Goal: Subscribe to service/newsletter

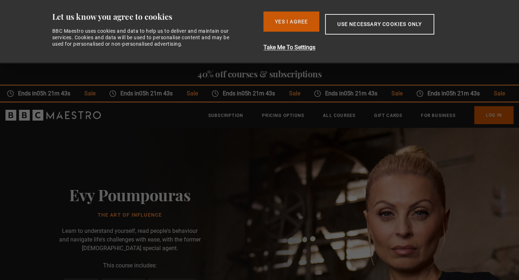
click at [273, 24] on button "Yes I Agree" at bounding box center [291, 22] width 56 height 20
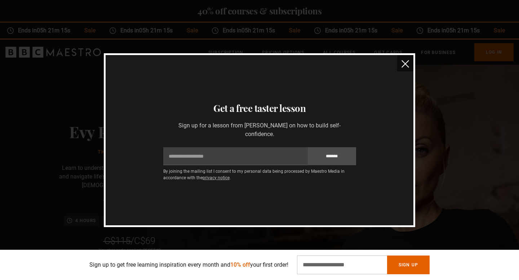
scroll to position [0, 283]
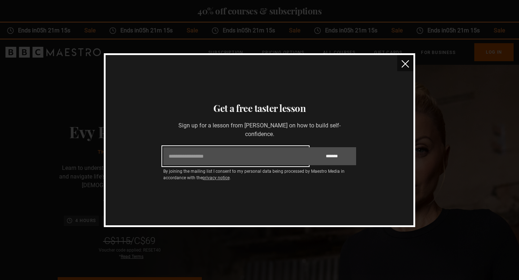
click at [210, 157] on input "Email" at bounding box center [235, 156] width 144 height 18
type input "**********"
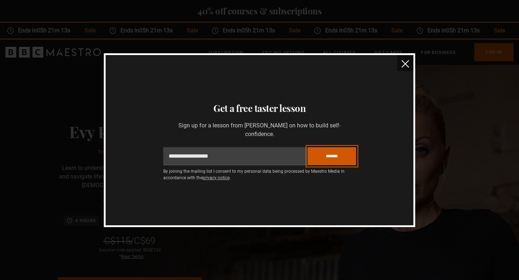
click at [334, 163] on input "*******" at bounding box center [332, 156] width 48 height 18
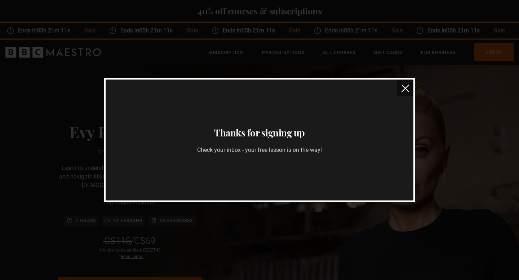
click at [408, 90] on img "close" at bounding box center [405, 89] width 8 height 8
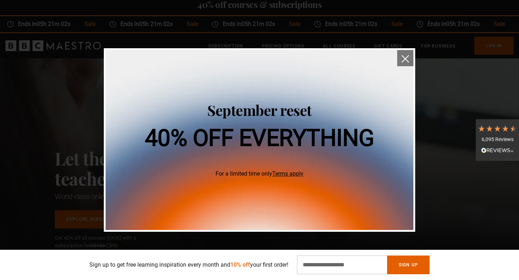
scroll to position [19, 0]
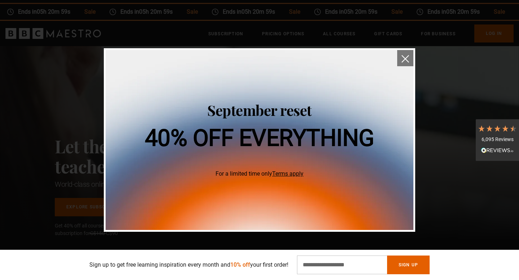
click at [407, 63] on button "close" at bounding box center [405, 58] width 16 height 16
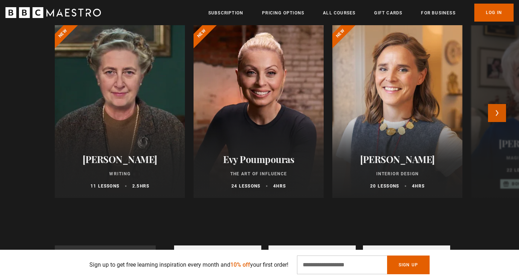
scroll to position [0, 189]
click at [500, 112] on button "Next" at bounding box center [497, 113] width 18 height 18
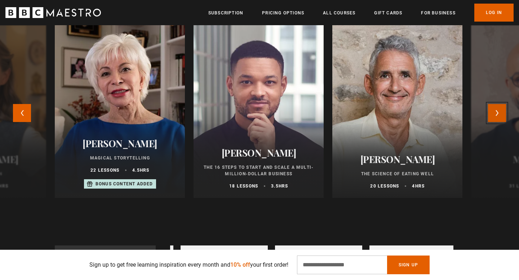
scroll to position [0, 283]
click at [499, 110] on button "Next" at bounding box center [497, 113] width 18 height 18
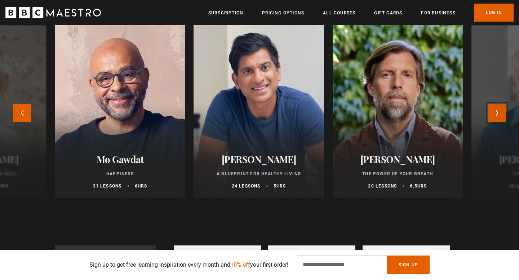
click at [494, 113] on button "Next" at bounding box center [497, 113] width 18 height 18
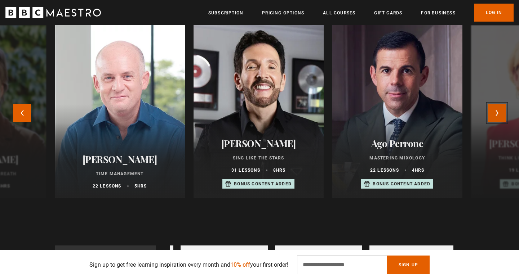
scroll to position [0, 378]
click at [494, 114] on button "Next" at bounding box center [497, 113] width 18 height 18
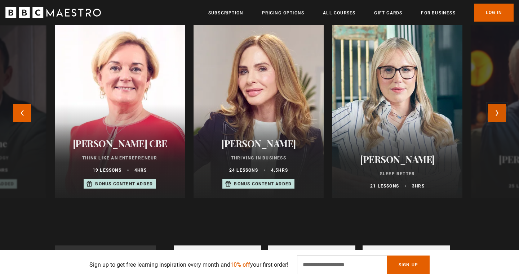
click at [494, 114] on button "Next" at bounding box center [497, 113] width 18 height 18
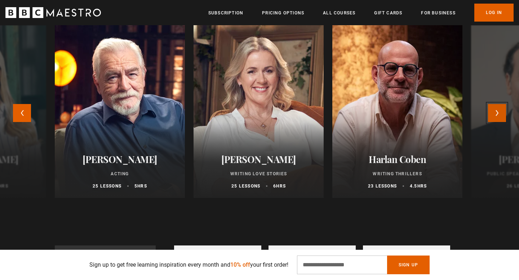
scroll to position [0, 566]
click at [495, 121] on button "Next" at bounding box center [497, 113] width 18 height 18
